Goal: Information Seeking & Learning: Learn about a topic

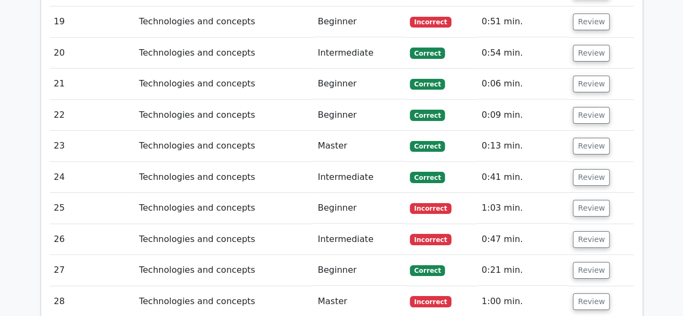
scroll to position [1828, 0]
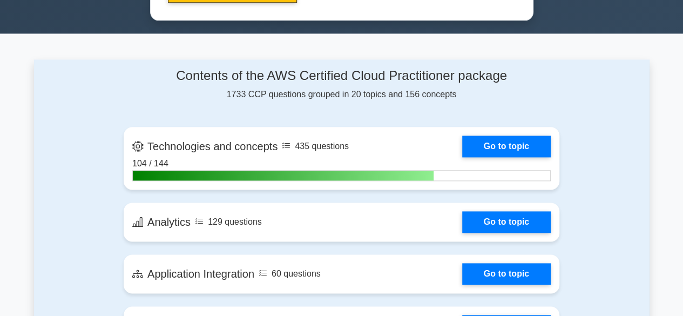
scroll to position [629, 0]
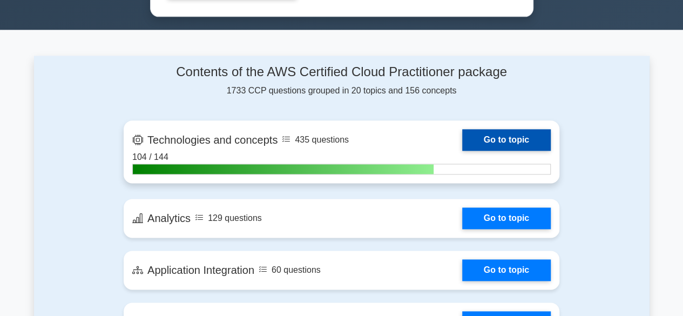
click at [487, 137] on link "Go to topic" at bounding box center [507, 140] width 89 height 22
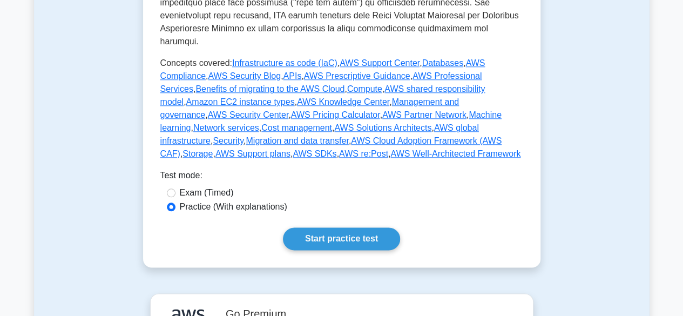
scroll to position [549, 0]
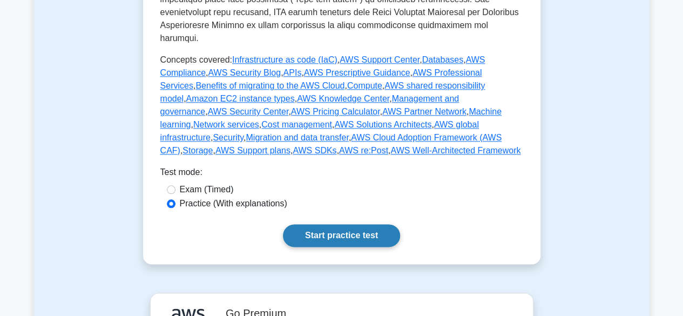
click at [360, 224] on link "Start practice test" at bounding box center [341, 235] width 117 height 23
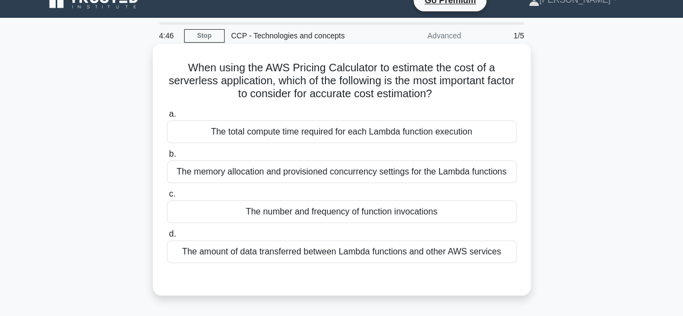
scroll to position [19, 0]
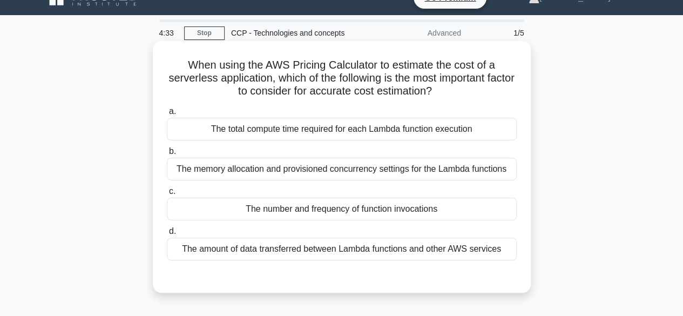
click at [347, 208] on div "The number and frequency of function invocations" at bounding box center [342, 209] width 350 height 23
click at [167, 195] on input "c. The number and frequency of function invocations" at bounding box center [167, 191] width 0 height 7
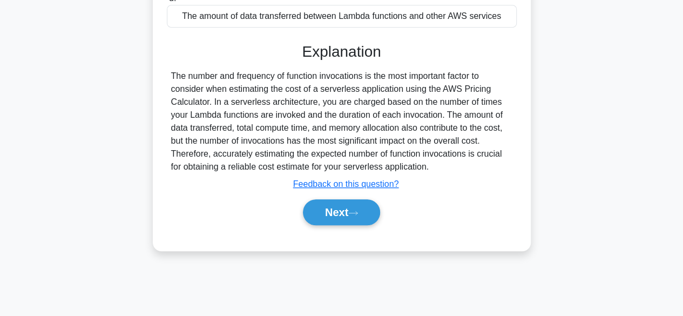
scroll to position [254, 0]
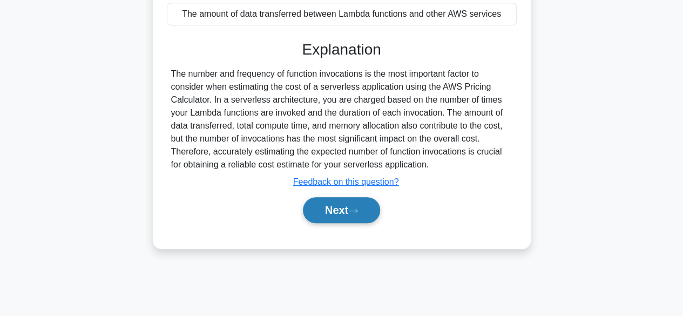
click at [347, 208] on button "Next" at bounding box center [341, 210] width 77 height 26
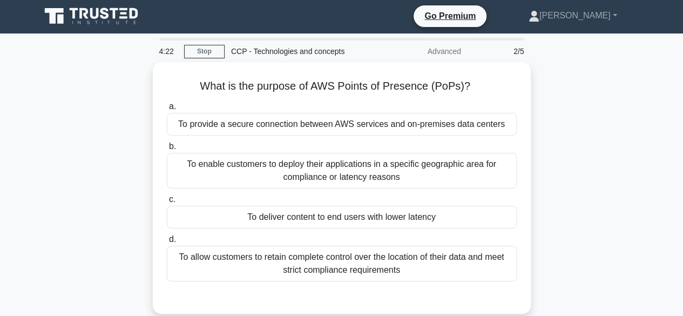
scroll to position [1, 0]
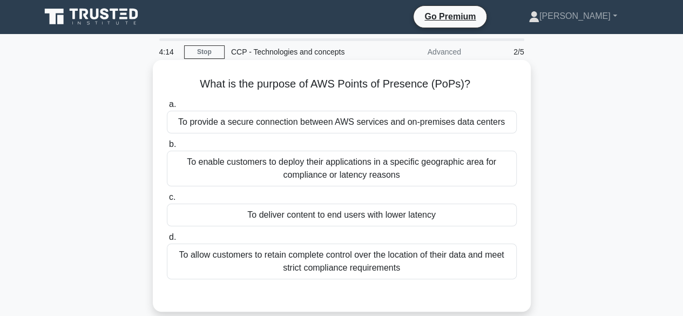
click at [335, 213] on div "To deliver content to end users with lower latency" at bounding box center [342, 215] width 350 height 23
click at [167, 201] on input "c. To deliver content to end users with lower latency" at bounding box center [167, 197] width 0 height 7
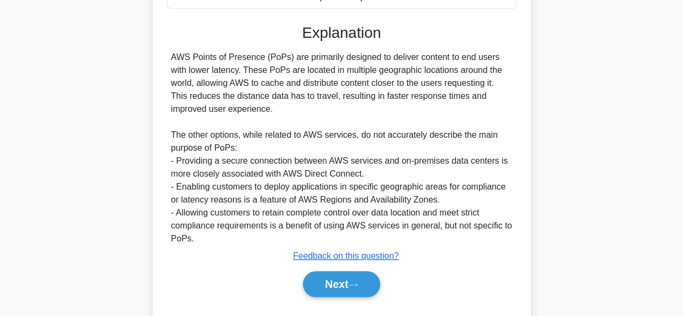
scroll to position [272, 0]
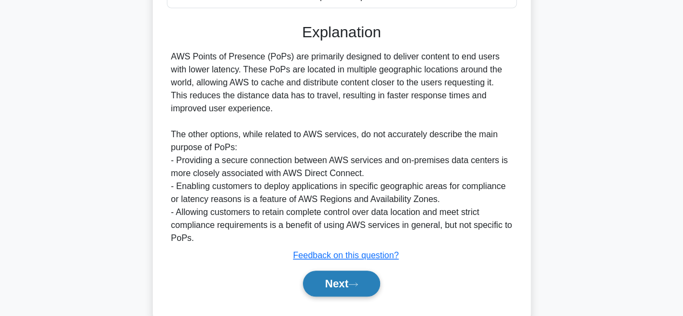
click at [340, 276] on button "Next" at bounding box center [341, 284] width 77 height 26
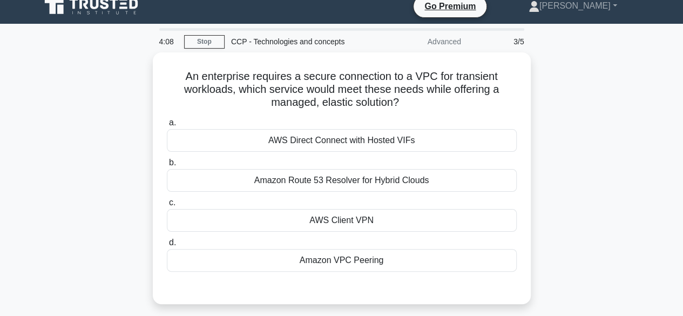
scroll to position [10, 0]
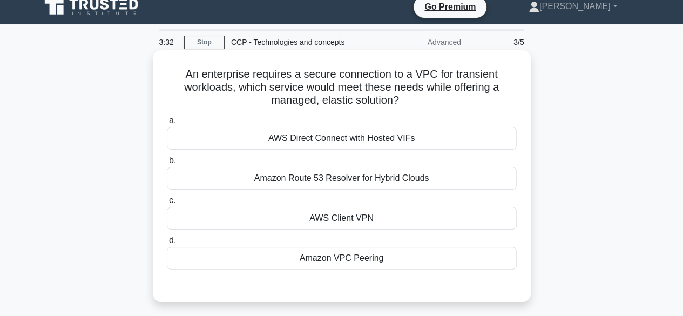
click at [358, 220] on div "AWS Client VPN" at bounding box center [342, 218] width 350 height 23
click at [167, 204] on input "c. AWS Client VPN" at bounding box center [167, 200] width 0 height 7
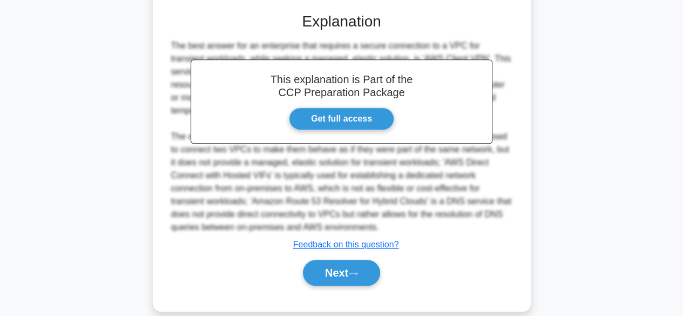
scroll to position [297, 0]
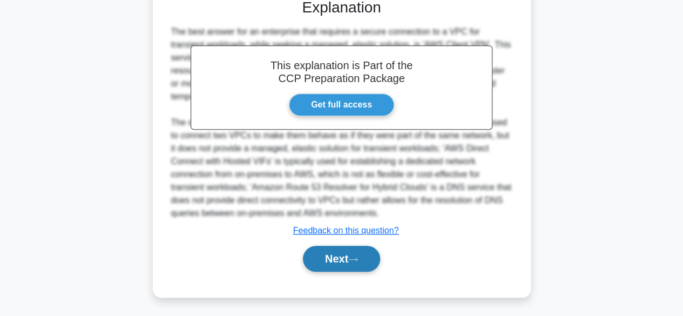
click at [345, 258] on button "Next" at bounding box center [341, 259] width 77 height 26
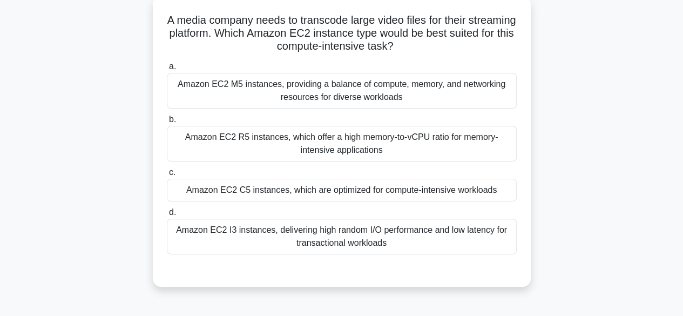
scroll to position [68, 0]
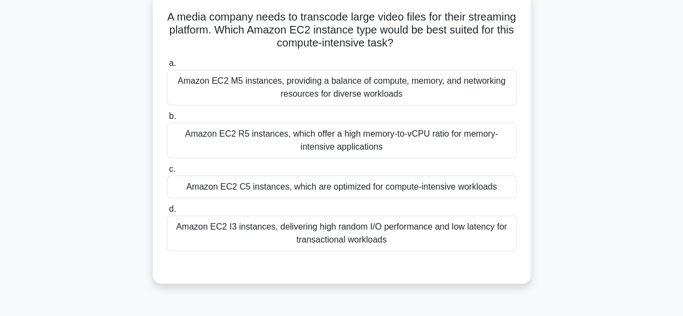
click at [369, 189] on div "Amazon EC2 C5 instances, which are optimized for compute-intensive workloads" at bounding box center [342, 187] width 350 height 23
click at [167, 173] on input "c. Amazon EC2 C5 instances, which are optimized for compute-intensive workloads" at bounding box center [167, 169] width 0 height 7
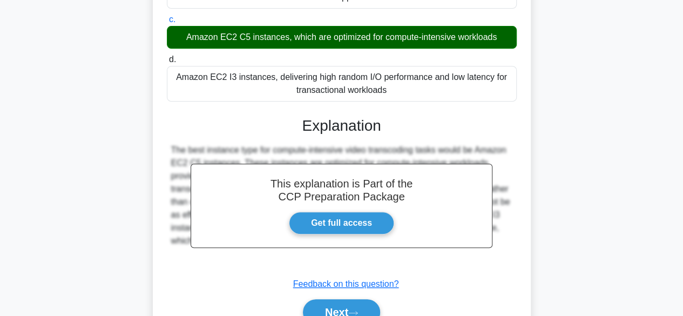
scroll to position [271, 0]
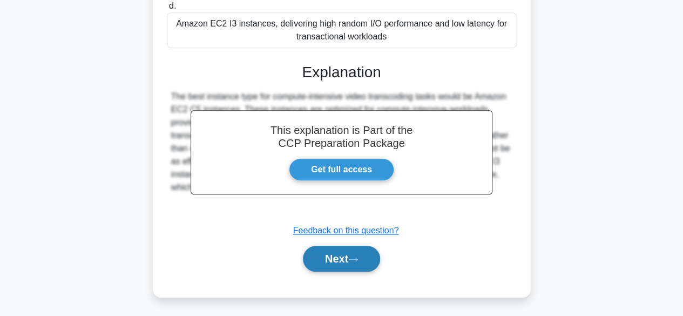
click at [335, 255] on button "Next" at bounding box center [341, 259] width 77 height 26
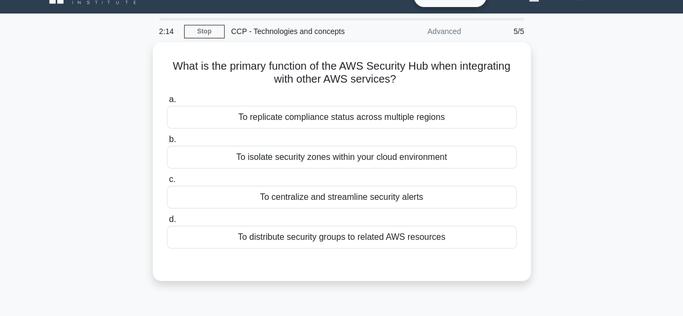
scroll to position [20, 0]
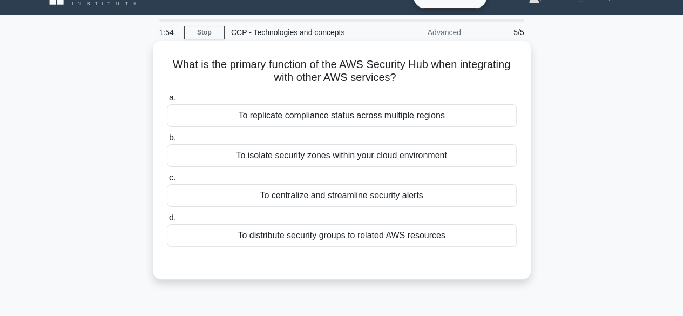
click at [424, 189] on div "To centralize and streamline security alerts" at bounding box center [342, 195] width 350 height 23
click at [167, 182] on input "c. To centralize and streamline security alerts" at bounding box center [167, 178] width 0 height 7
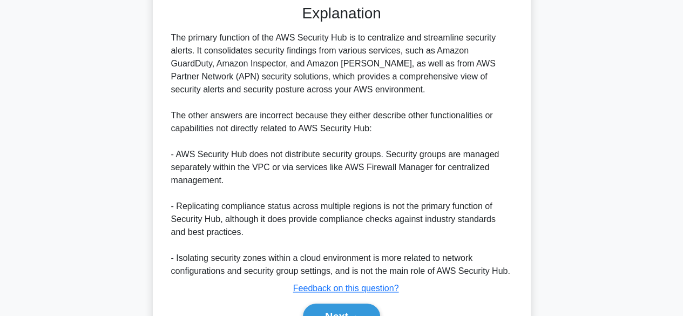
scroll to position [336, 0]
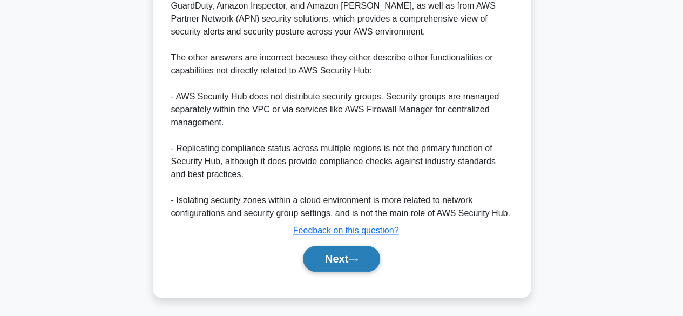
click at [330, 260] on button "Next" at bounding box center [341, 259] width 77 height 26
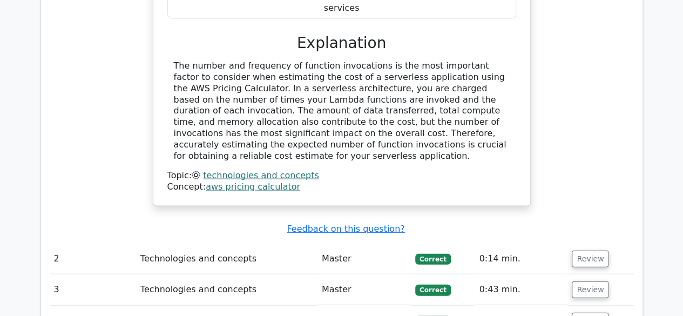
scroll to position [1050, 0]
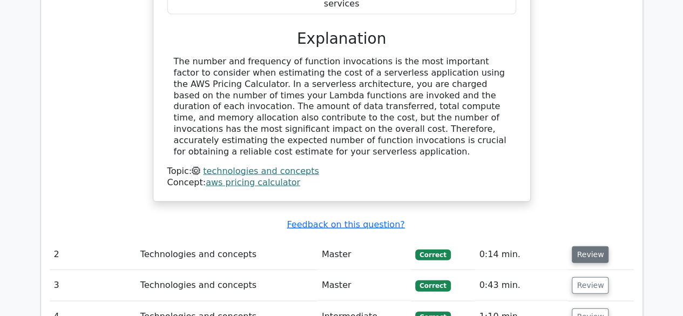
click at [588, 246] on button "Review" at bounding box center [590, 254] width 37 height 17
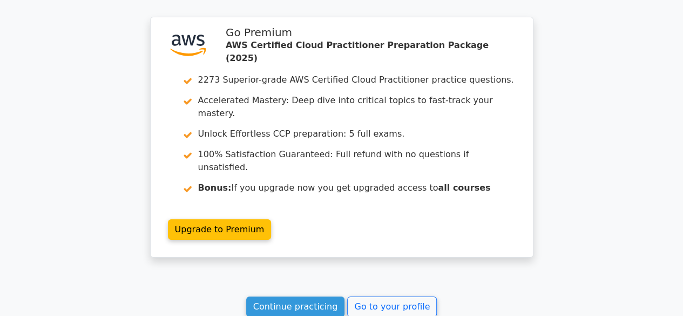
scroll to position [1955, 0]
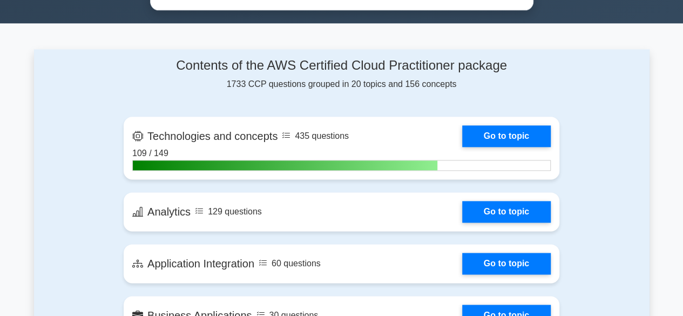
scroll to position [635, 0]
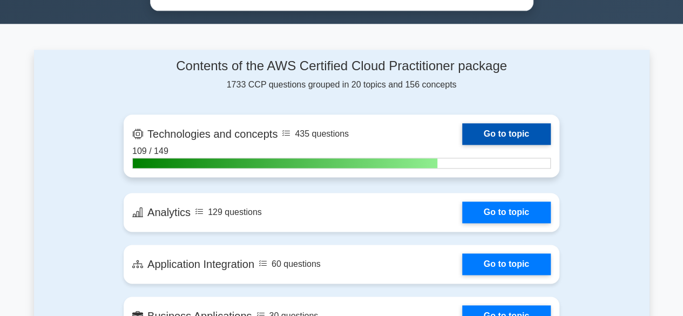
click at [481, 131] on link "Go to topic" at bounding box center [507, 134] width 89 height 22
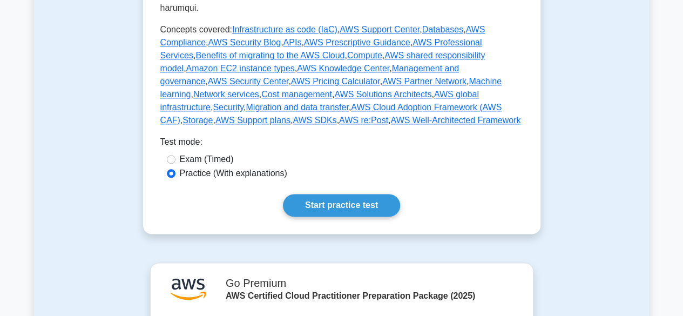
scroll to position [578, 0]
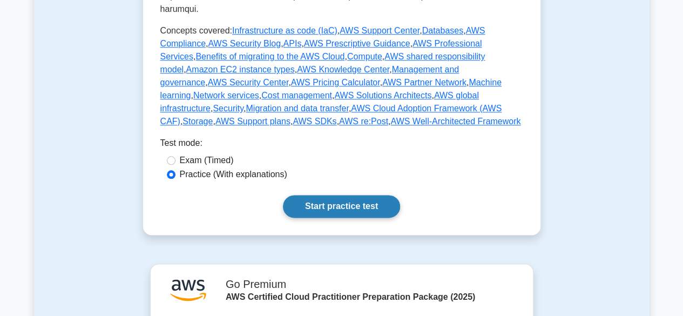
click at [368, 197] on link "Start practice test" at bounding box center [341, 206] width 117 height 23
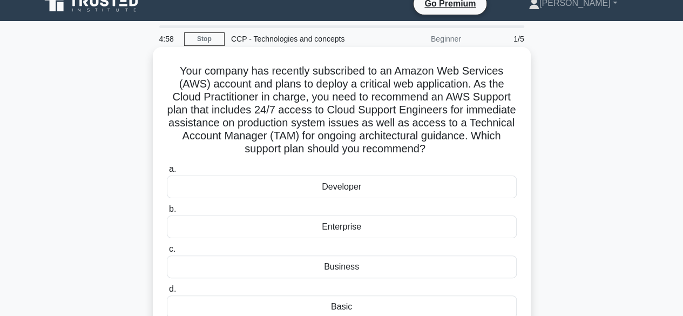
scroll to position [14, 0]
click at [464, 226] on div "Enterprise" at bounding box center [342, 226] width 350 height 23
click at [167, 212] on input "b. Enterprise" at bounding box center [167, 208] width 0 height 7
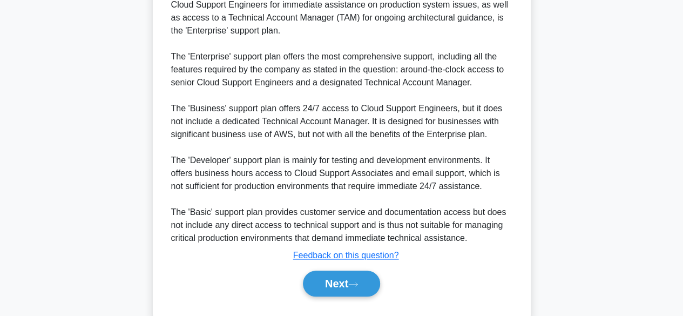
scroll to position [393, 0]
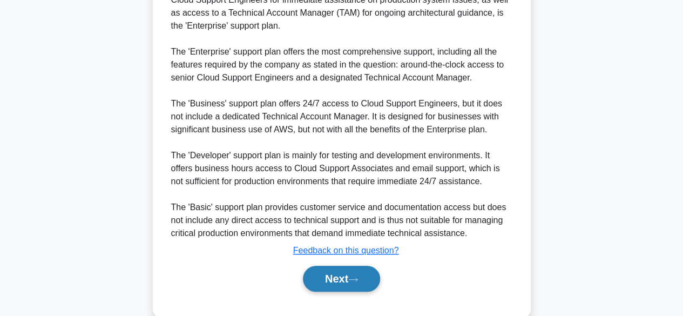
click at [345, 282] on button "Next" at bounding box center [341, 279] width 77 height 26
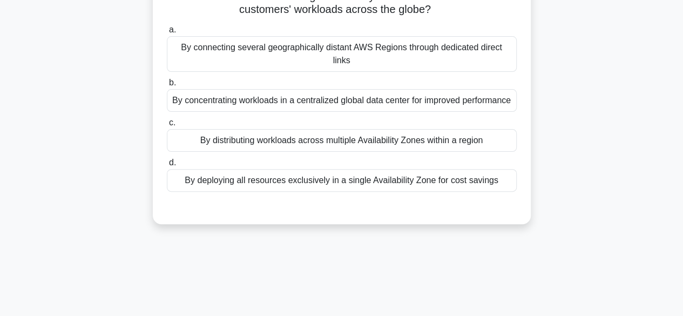
scroll to position [90, 0]
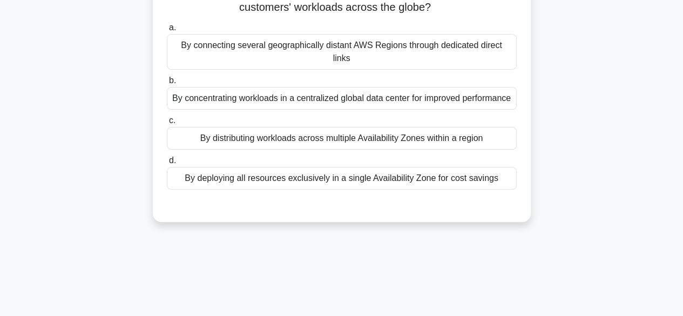
click at [345, 127] on div "By distributing workloads across multiple Availability Zones within a region" at bounding box center [342, 138] width 350 height 23
click at [167, 124] on input "c. By distributing workloads across multiple Availability Zones within a region" at bounding box center [167, 120] width 0 height 7
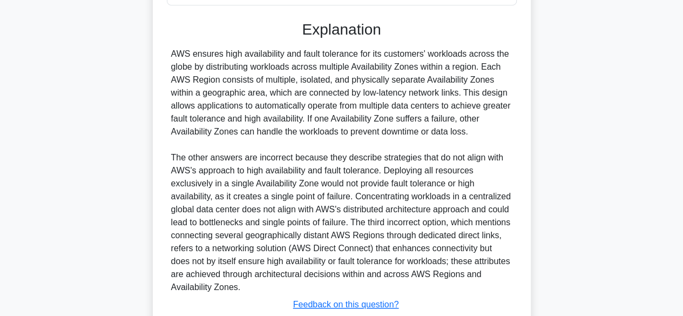
scroll to position [336, 0]
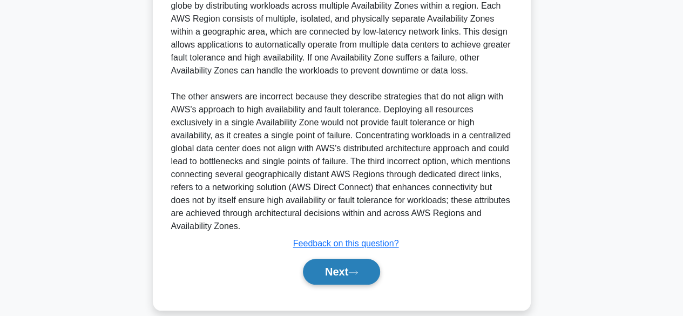
click at [341, 259] on button "Next" at bounding box center [341, 272] width 77 height 26
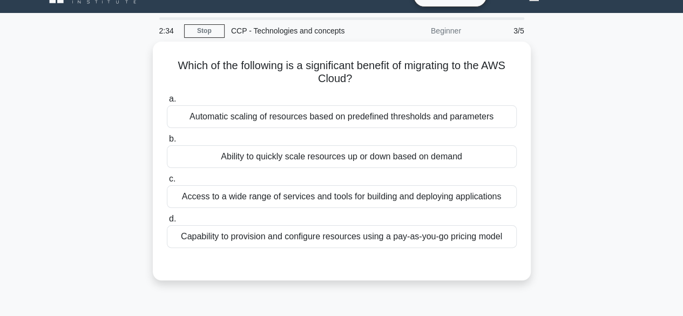
scroll to position [22, 0]
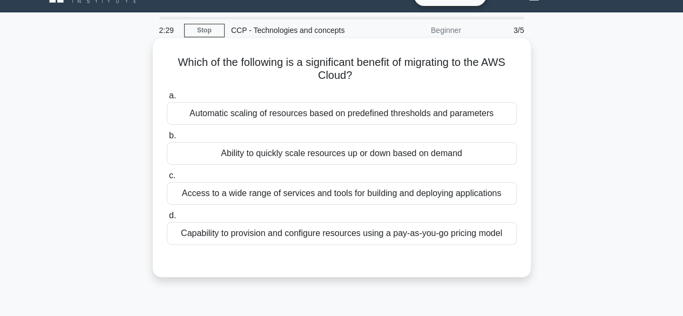
click at [348, 154] on div "Ability to quickly scale resources up or down based on demand" at bounding box center [342, 153] width 350 height 23
click at [167, 139] on input "b. Ability to quickly scale resources up or down based on demand" at bounding box center [167, 135] width 0 height 7
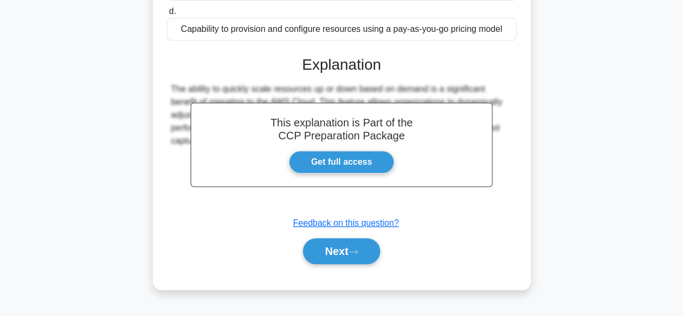
scroll to position [267, 0]
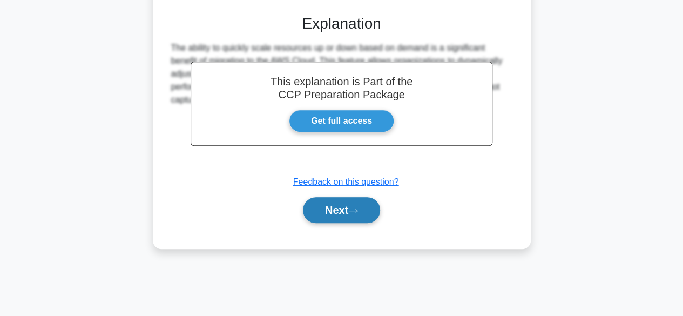
click at [344, 211] on button "Next" at bounding box center [341, 210] width 77 height 26
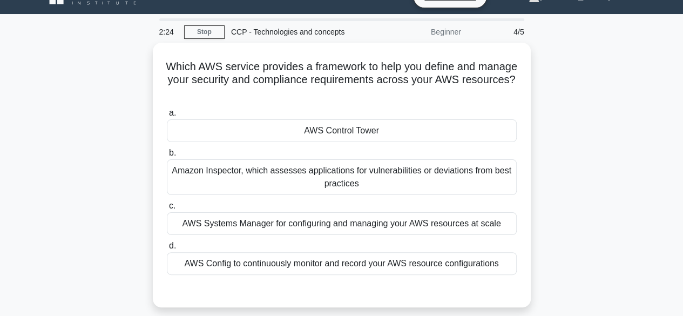
scroll to position [8, 0]
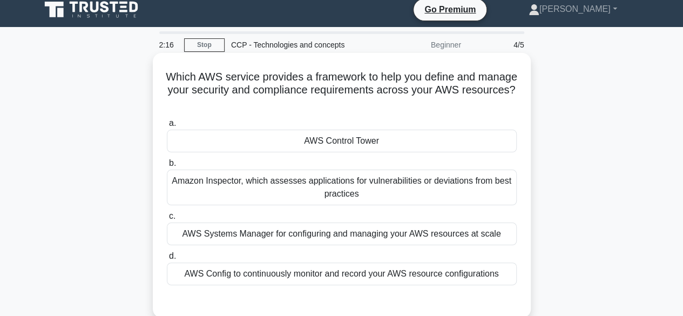
click at [377, 142] on div "AWS Control Tower" at bounding box center [342, 141] width 350 height 23
click at [167, 127] on input "a. AWS Control Tower" at bounding box center [167, 123] width 0 height 7
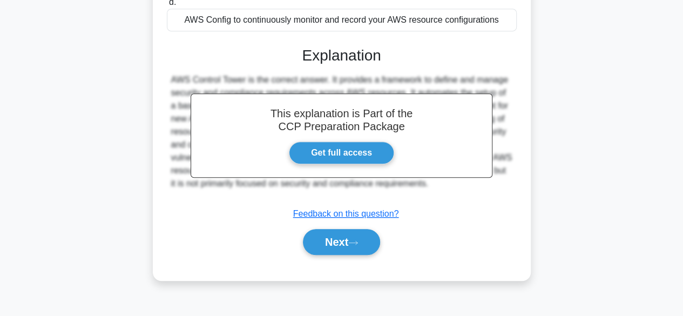
scroll to position [267, 0]
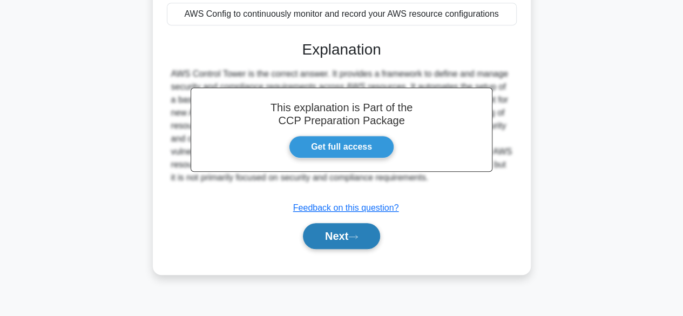
click at [351, 237] on button "Next" at bounding box center [341, 236] width 77 height 26
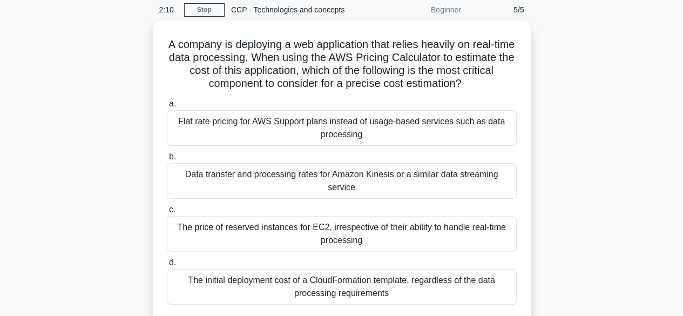
scroll to position [43, 0]
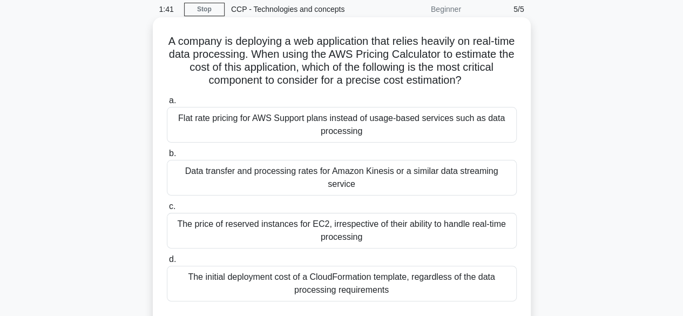
click at [313, 170] on div "Data transfer and processing rates for Amazon Kinesis or a similar data streami…" at bounding box center [342, 178] width 350 height 36
click at [167, 157] on input "b. Data transfer and processing rates for Amazon Kinesis or a similar data stre…" at bounding box center [167, 153] width 0 height 7
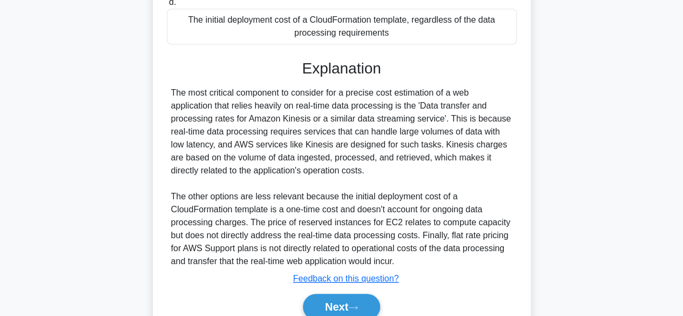
scroll to position [349, 0]
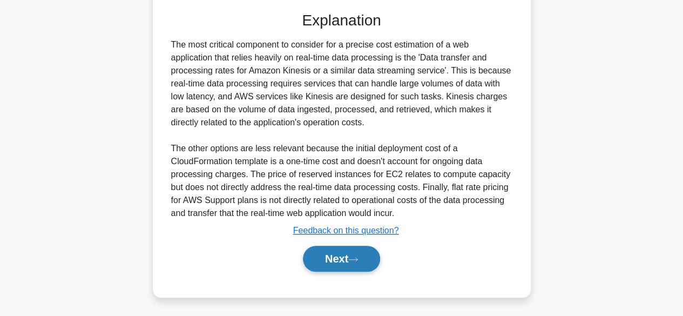
click at [333, 264] on button "Next" at bounding box center [341, 259] width 77 height 26
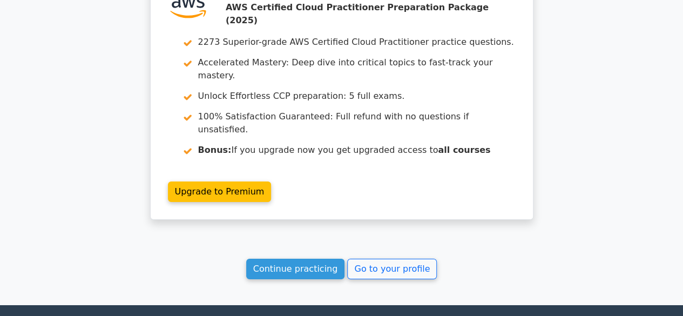
scroll to position [1637, 0]
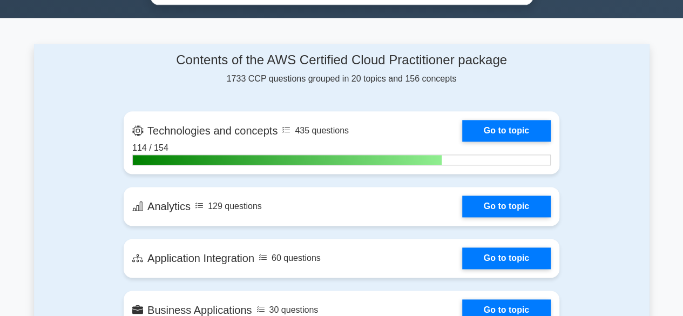
scroll to position [642, 0]
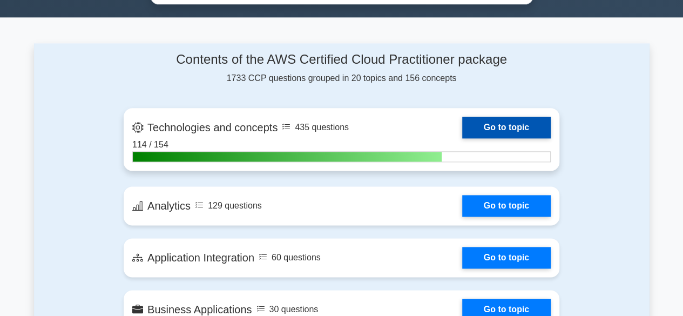
click at [502, 122] on link "Go to topic" at bounding box center [507, 128] width 89 height 22
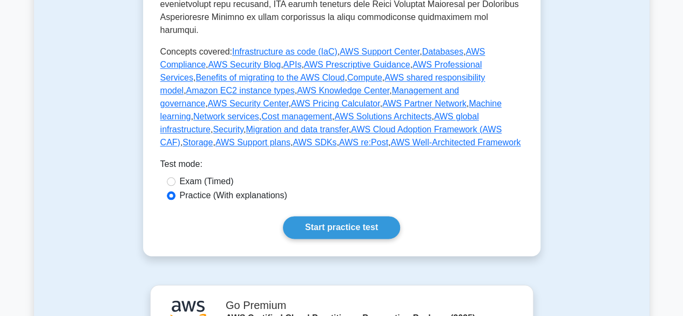
scroll to position [558, 0]
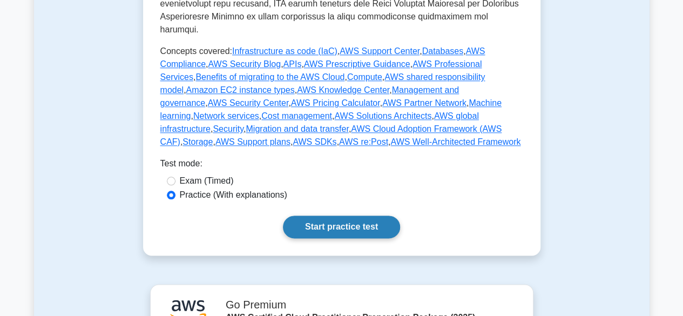
click at [338, 216] on link "Start practice test" at bounding box center [341, 227] width 117 height 23
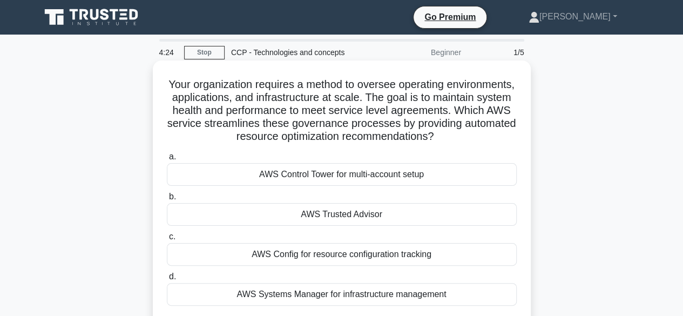
click at [318, 226] on div "AWS Trusted Advisor" at bounding box center [342, 214] width 350 height 23
click at [167, 200] on input "b. AWS Trusted Advisor" at bounding box center [167, 196] width 0 height 7
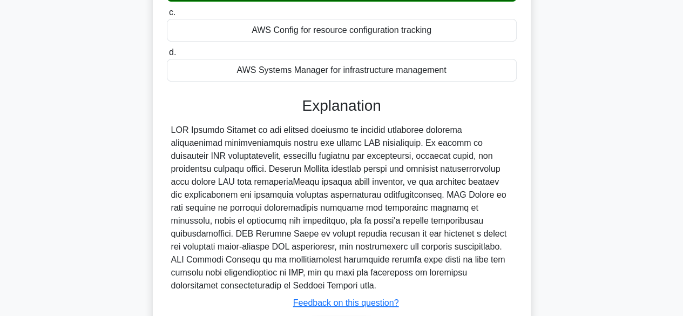
scroll to position [310, 0]
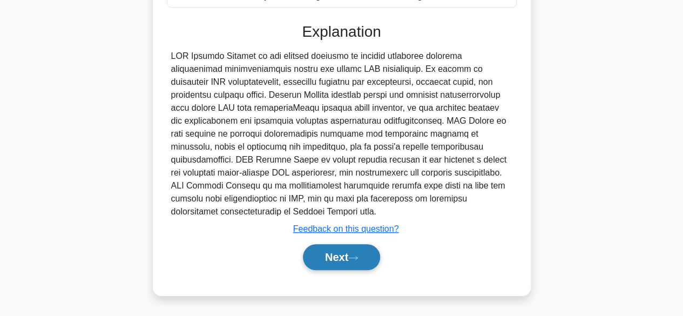
click at [330, 260] on button "Next" at bounding box center [341, 257] width 77 height 26
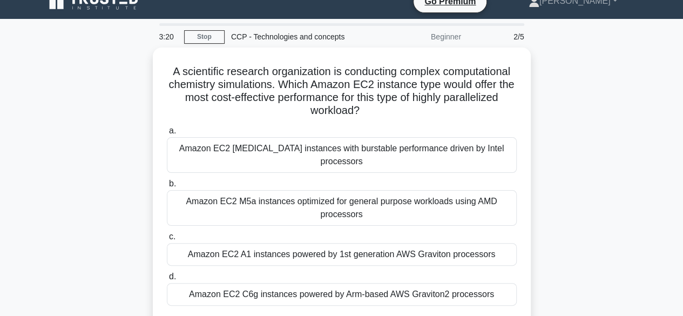
scroll to position [17, 0]
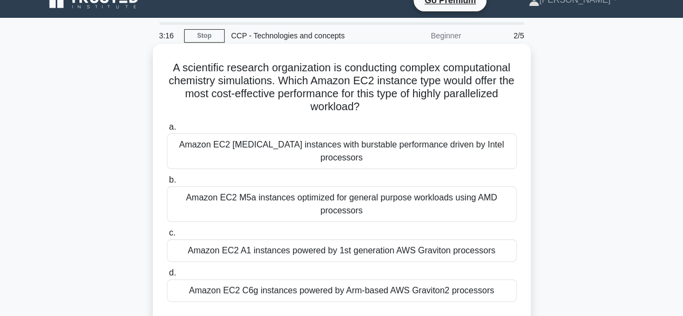
click at [391, 145] on div "Amazon EC2 [MEDICAL_DATA] instances with burstable performance driven by Intel …" at bounding box center [342, 151] width 350 height 36
click at [167, 131] on input "a. Amazon EC2 [MEDICAL_DATA] instances with burstable performance driven by Int…" at bounding box center [167, 127] width 0 height 7
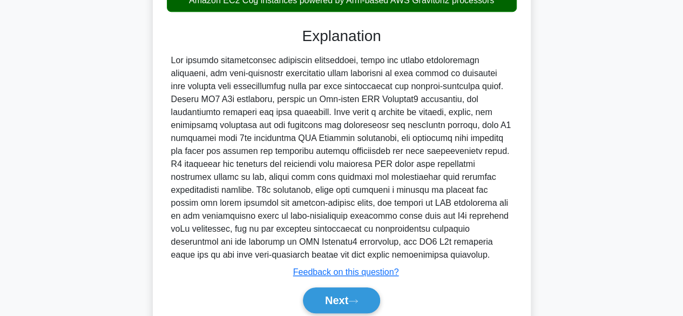
scroll to position [337, 0]
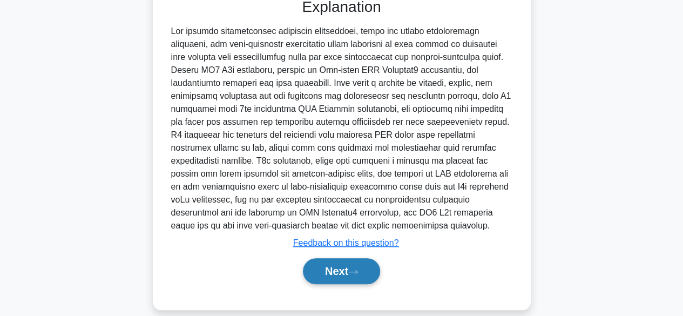
click at [350, 258] on button "Next" at bounding box center [341, 271] width 77 height 26
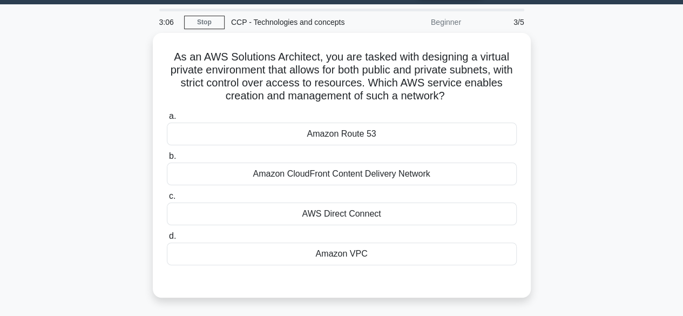
scroll to position [30, 0]
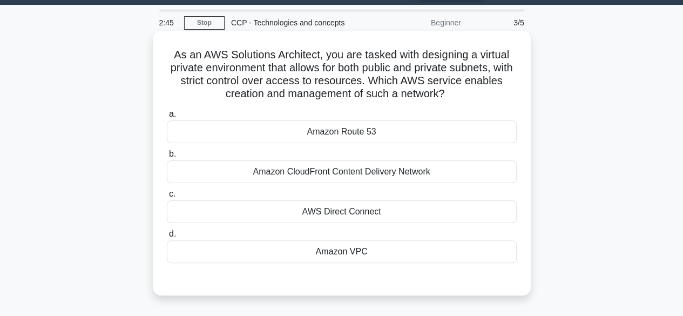
click at [348, 246] on div "Amazon VPC" at bounding box center [342, 251] width 350 height 23
click at [167, 238] on input "d. Amazon VPC" at bounding box center [167, 234] width 0 height 7
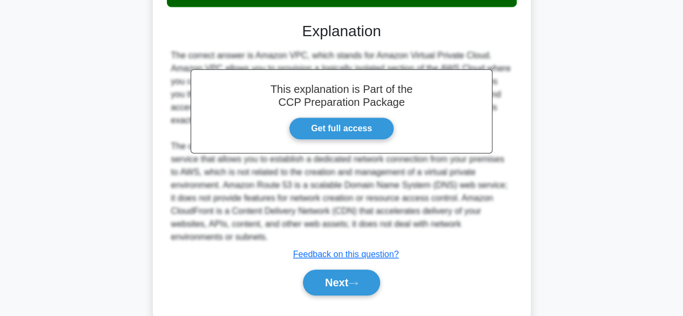
scroll to position [297, 0]
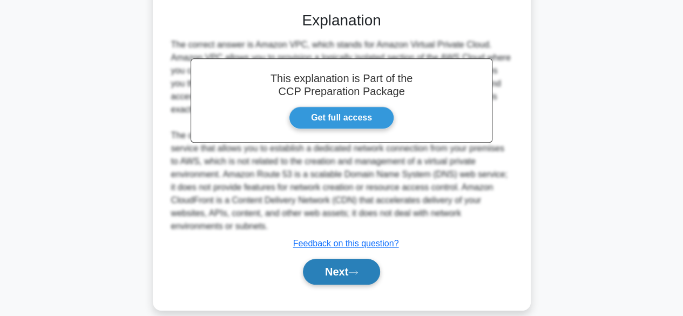
click at [347, 259] on button "Next" at bounding box center [341, 272] width 77 height 26
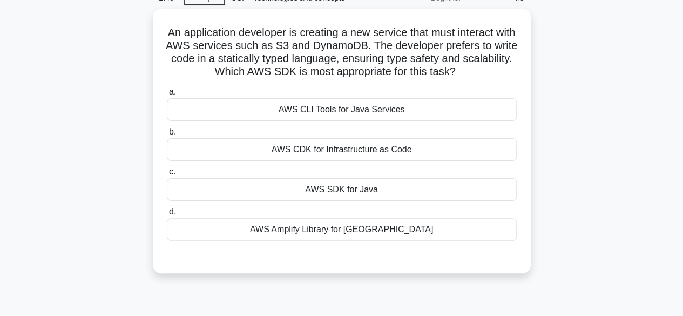
scroll to position [52, 0]
click at [348, 184] on div "AWS SDK for Java" at bounding box center [342, 189] width 350 height 23
click at [167, 176] on input "c. AWS SDK for Java" at bounding box center [167, 172] width 0 height 7
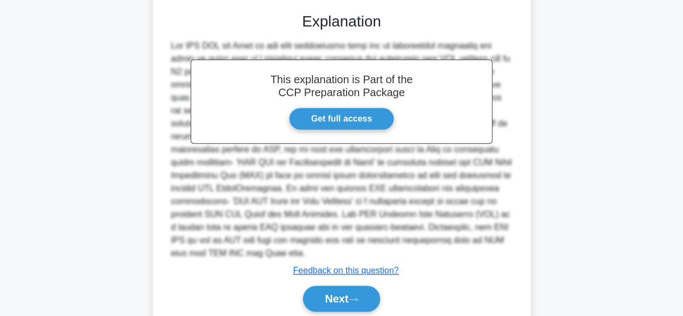
scroll to position [336, 0]
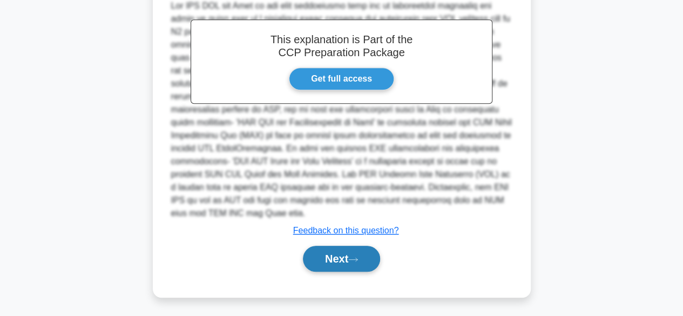
click at [344, 252] on button "Next" at bounding box center [341, 259] width 77 height 26
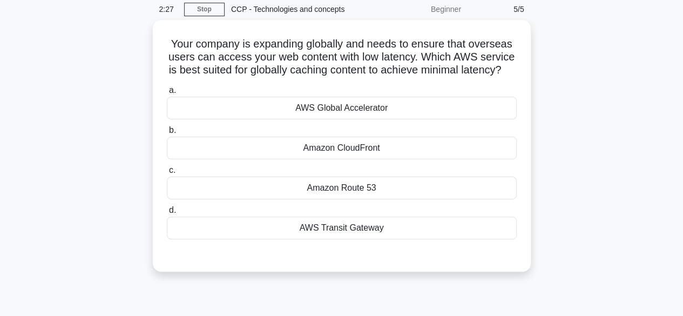
scroll to position [39, 0]
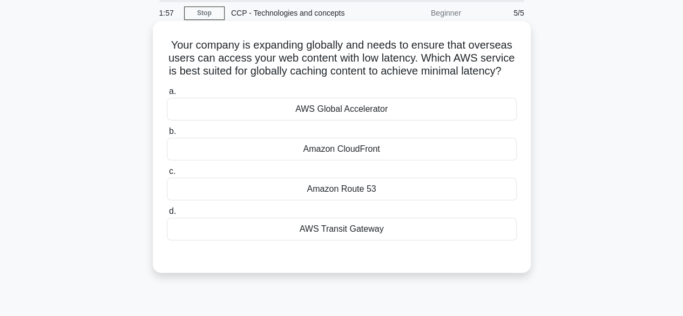
click at [358, 198] on div "Amazon Route 53" at bounding box center [342, 189] width 350 height 23
click at [167, 175] on input "c. Amazon Route 53" at bounding box center [167, 171] width 0 height 7
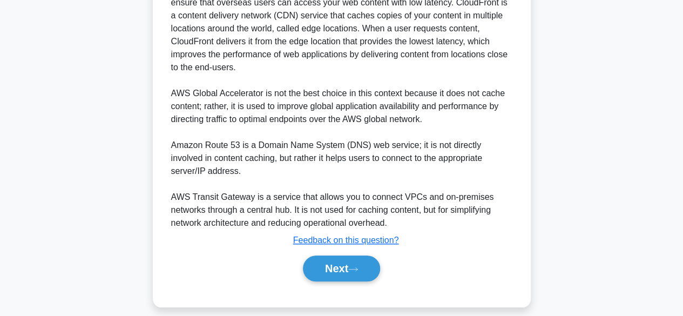
scroll to position [363, 0]
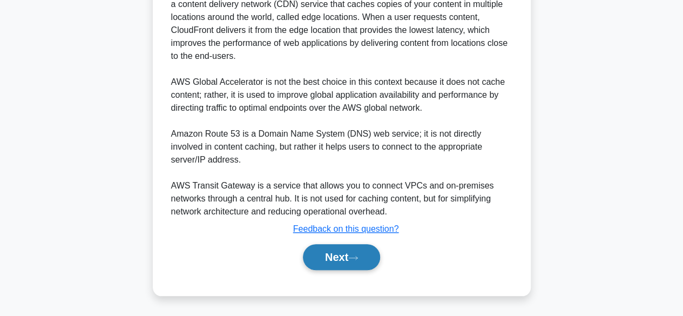
click at [354, 255] on button "Next" at bounding box center [341, 257] width 77 height 26
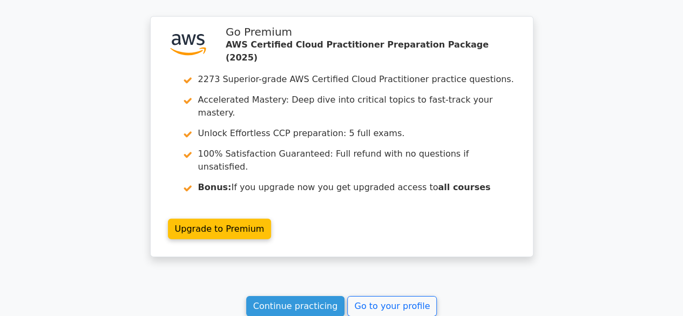
scroll to position [1542, 0]
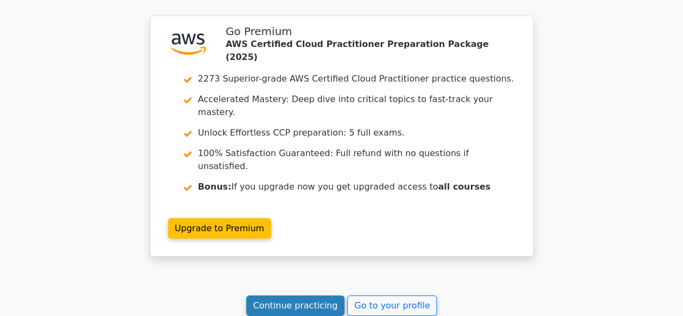
click at [324, 296] on link "Continue practicing" at bounding box center [295, 306] width 99 height 21
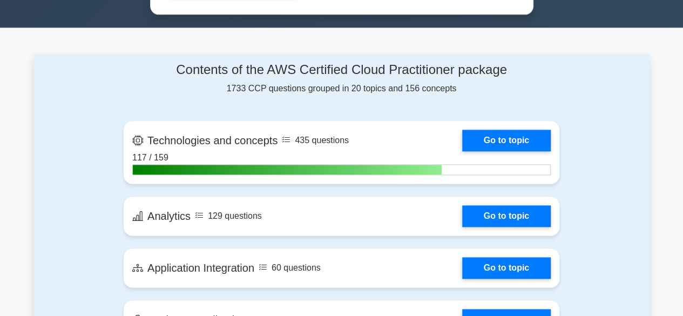
scroll to position [633, 0]
